Goal: Transaction & Acquisition: Purchase product/service

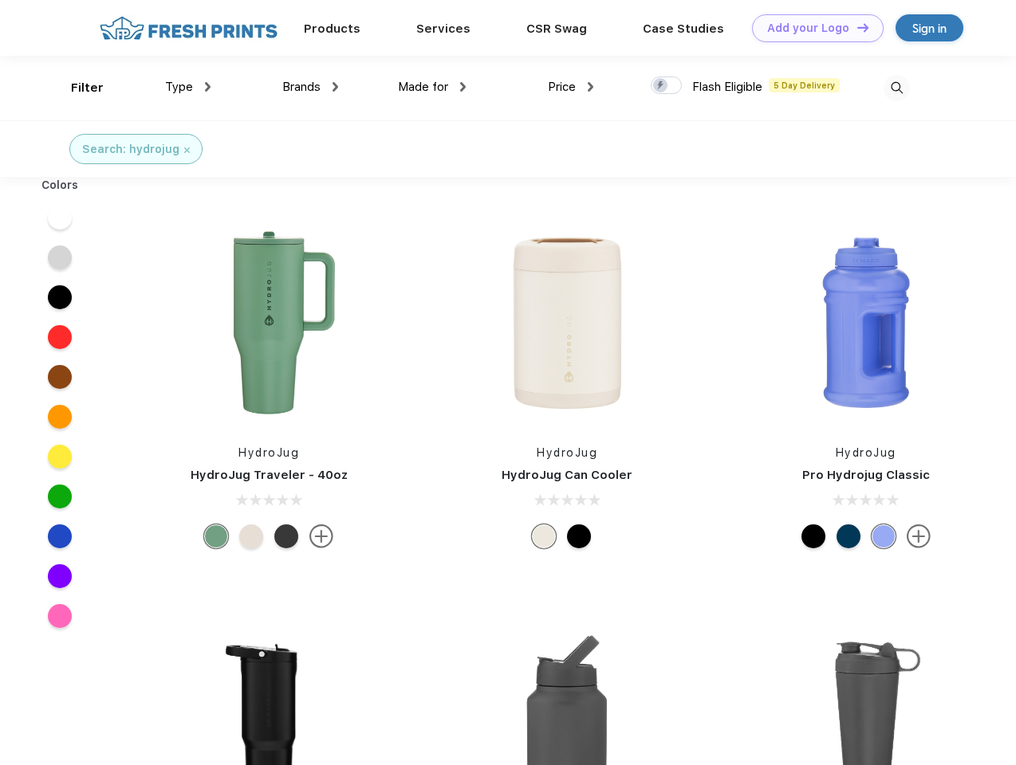
scroll to position [1, 0]
click at [812, 27] on link "Add your Logo Design Tool" at bounding box center [818, 28] width 132 height 28
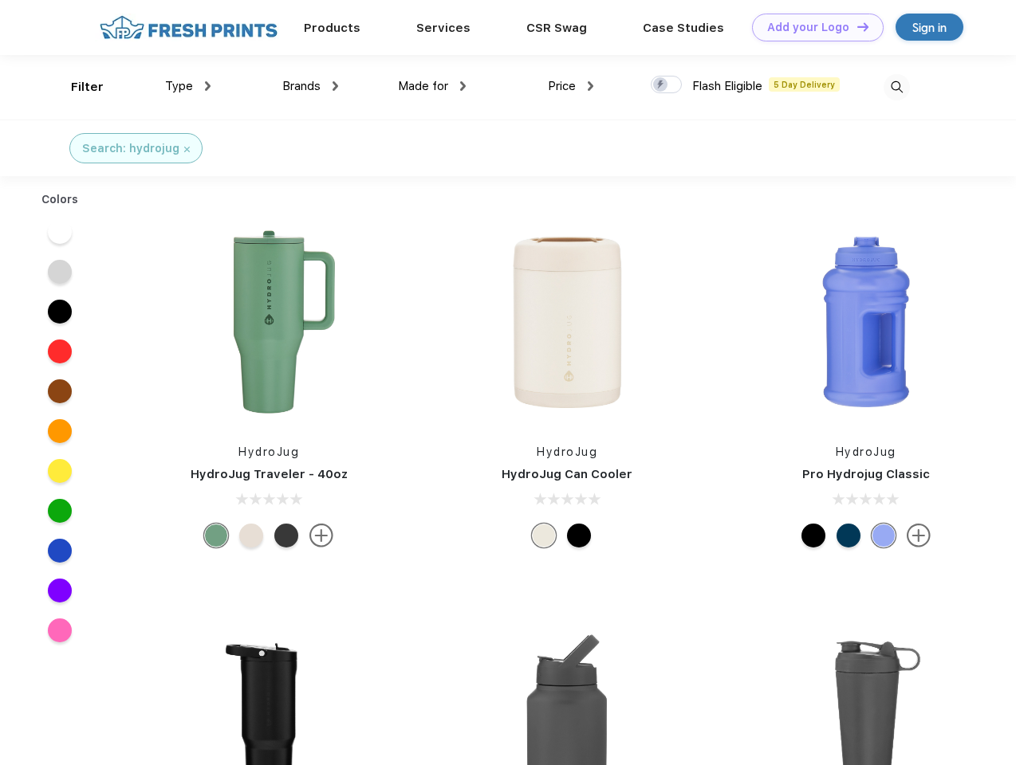
click at [0, 0] on div "Design Tool" at bounding box center [0, 0] width 0 height 0
click at [855, 26] on link "Add your Logo Design Tool" at bounding box center [818, 28] width 132 height 28
click at [77, 87] on div "Filter" at bounding box center [87, 87] width 33 height 18
click at [188, 86] on span "Type" at bounding box center [179, 86] width 28 height 14
click at [310, 86] on span "Brands" at bounding box center [301, 86] width 38 height 14
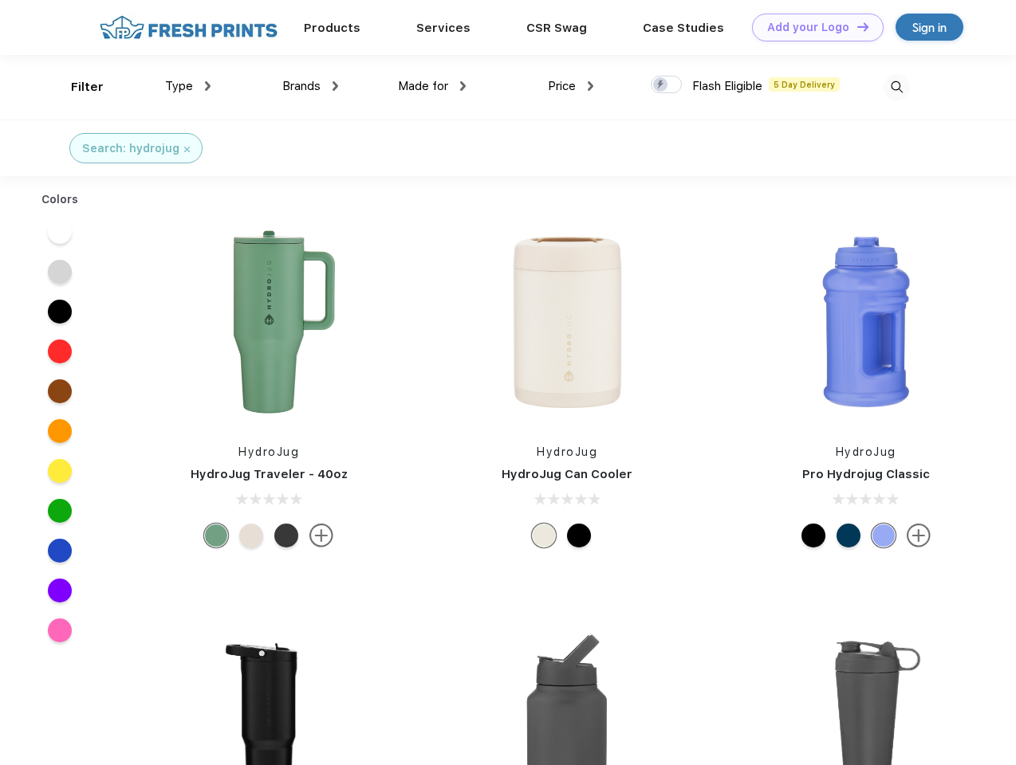
click at [432, 86] on span "Made for" at bounding box center [423, 86] width 50 height 14
click at [571, 86] on span "Price" at bounding box center [562, 86] width 28 height 14
click at [667, 85] on div at bounding box center [666, 85] width 31 height 18
click at [661, 85] on input "checkbox" at bounding box center [656, 80] width 10 height 10
click at [896, 87] on img at bounding box center [896, 87] width 26 height 26
